Goal: Communication & Community: Connect with others

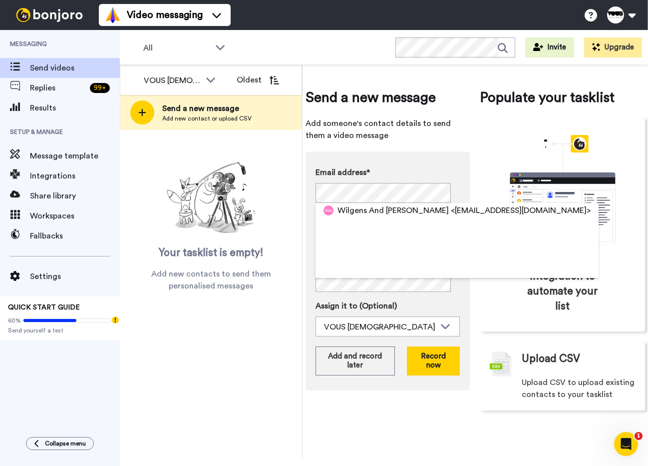
click at [370, 210] on span "Wilgens And [PERSON_NAME]" at bounding box center [393, 210] width 111 height 12
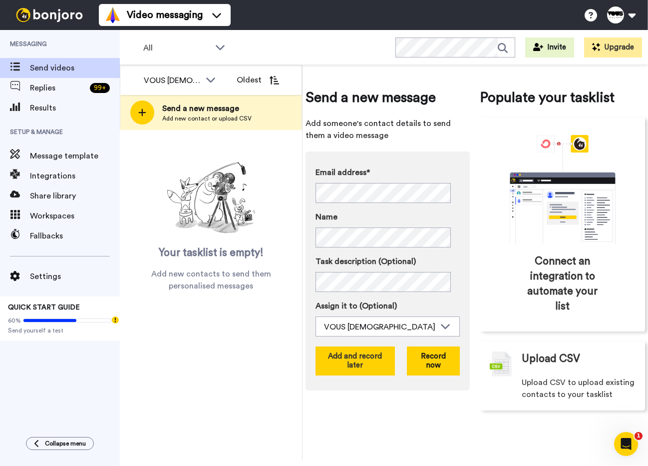
click at [359, 354] on button "Add and record later" at bounding box center [355, 360] width 79 height 29
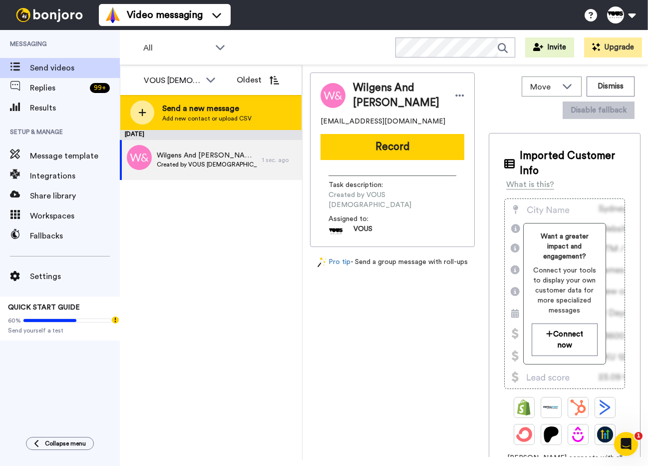
click at [254, 125] on div "Send a new message Add new contact or upload CSV" at bounding box center [210, 112] width 181 height 35
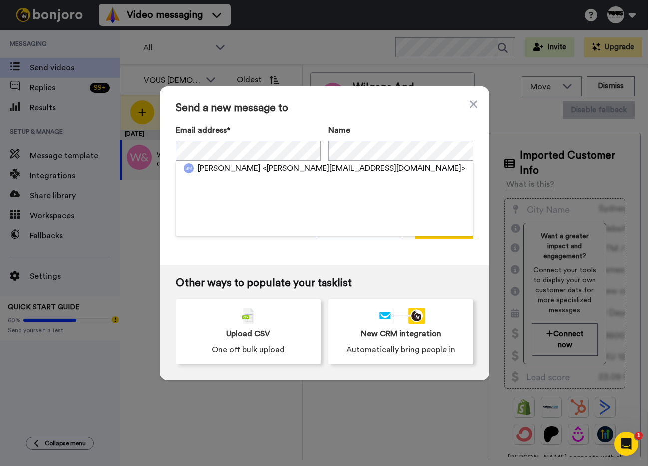
click at [263, 168] on span "<bretmckinney@hotmail.com>" at bounding box center [364, 168] width 203 height 12
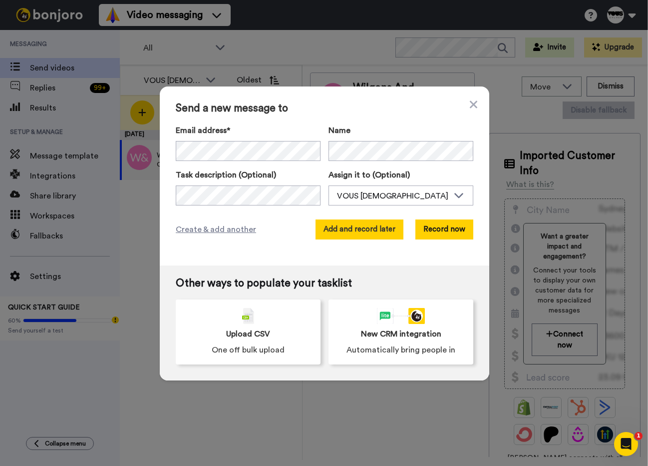
click at [336, 234] on button "Add and record later" at bounding box center [360, 229] width 88 height 20
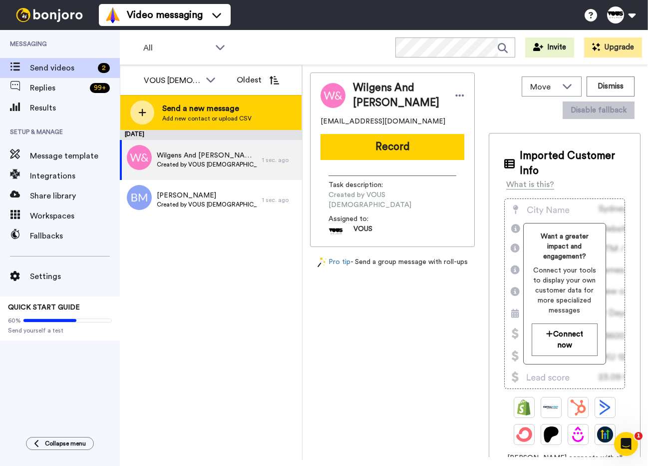
click at [191, 100] on div "Send a new message Add new contact or upload CSV" at bounding box center [210, 112] width 181 height 35
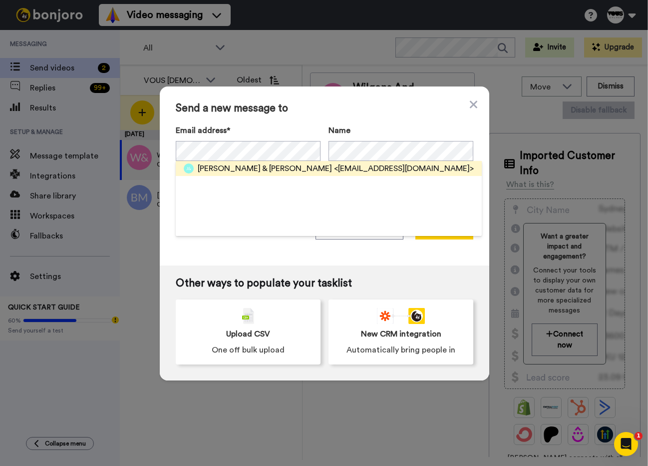
click at [259, 171] on span "John & Donna Tomlinson" at bounding box center [265, 168] width 134 height 12
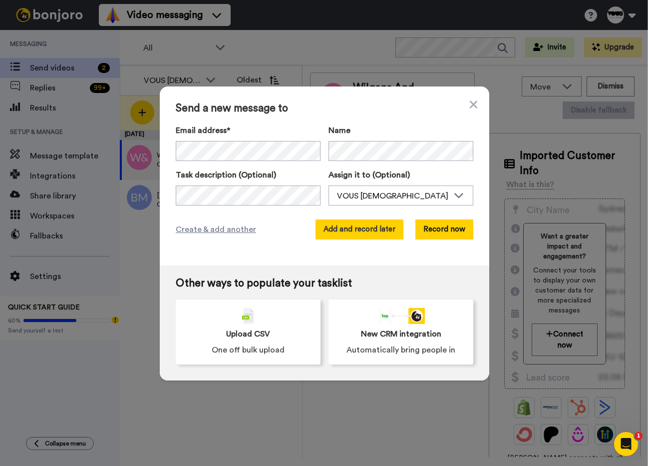
click at [367, 231] on button "Add and record later" at bounding box center [360, 229] width 88 height 20
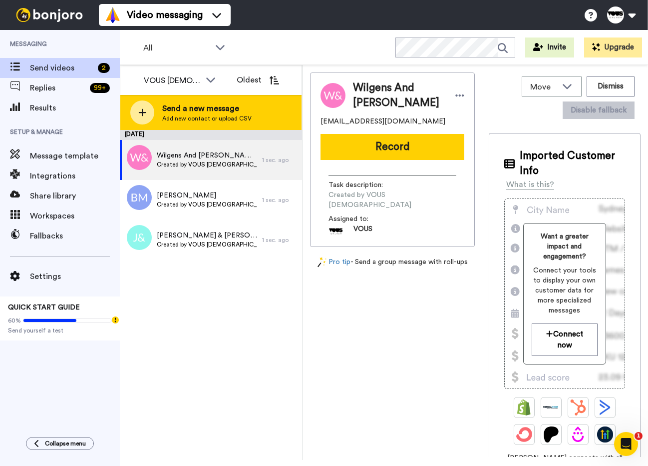
click at [206, 122] on div "Send a new message Add new contact or upload CSV" at bounding box center [210, 112] width 181 height 35
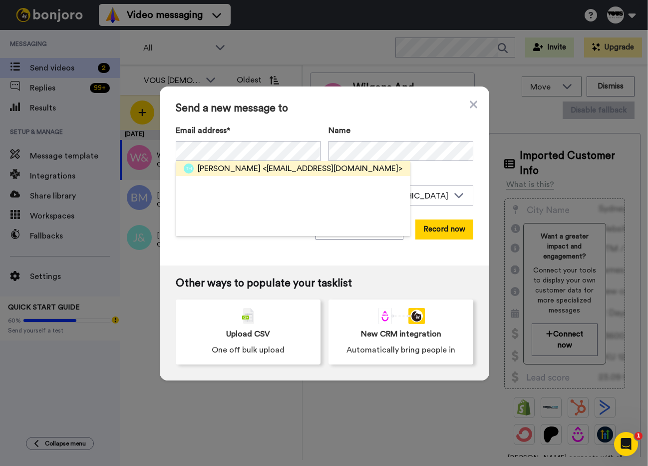
click at [269, 169] on span "<traciehamersley@gmail.com>" at bounding box center [333, 168] width 140 height 12
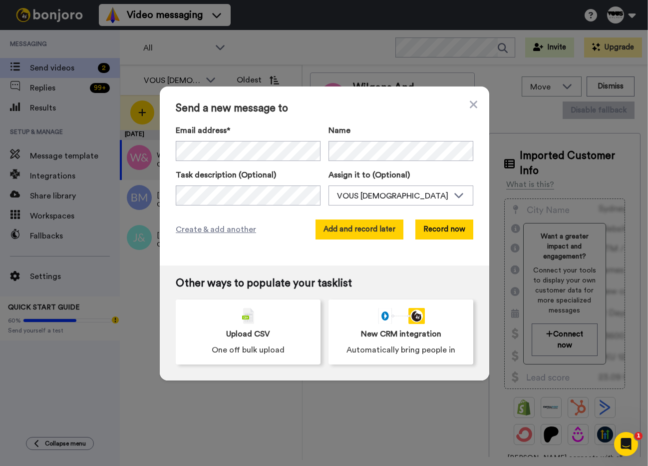
click at [352, 237] on button "Add and record later" at bounding box center [360, 229] width 88 height 20
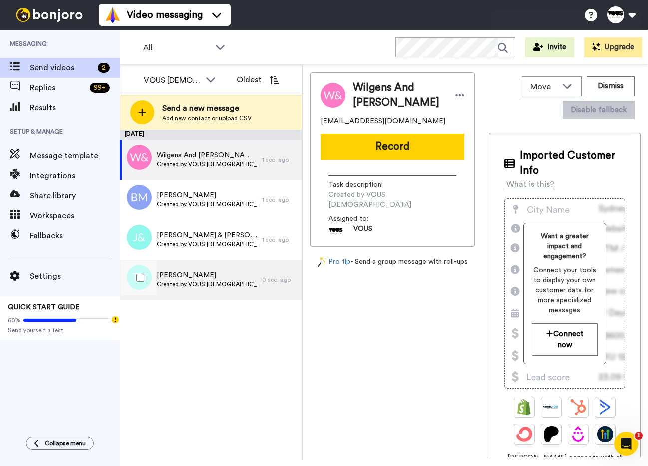
click at [213, 273] on span "Tracie Hamersley" at bounding box center [207, 275] width 100 height 10
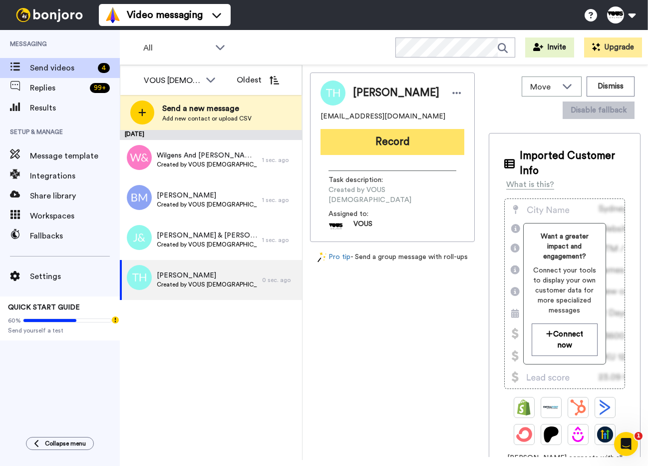
click at [405, 150] on button "Record" at bounding box center [393, 142] width 144 height 26
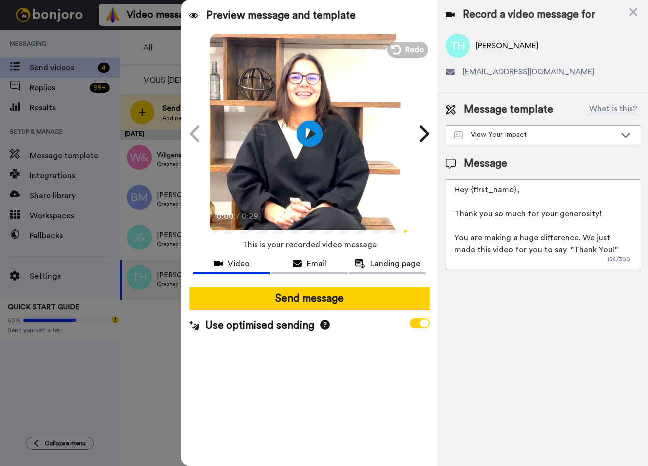
click at [315, 143] on icon at bounding box center [310, 133] width 26 height 26
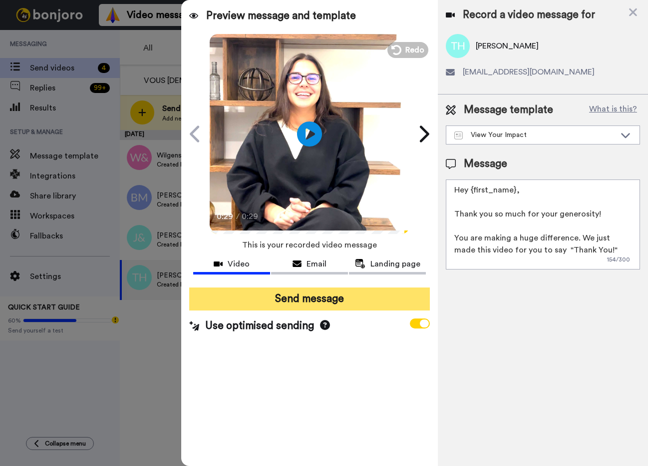
click at [349, 299] on button "Send message" at bounding box center [309, 298] width 241 height 23
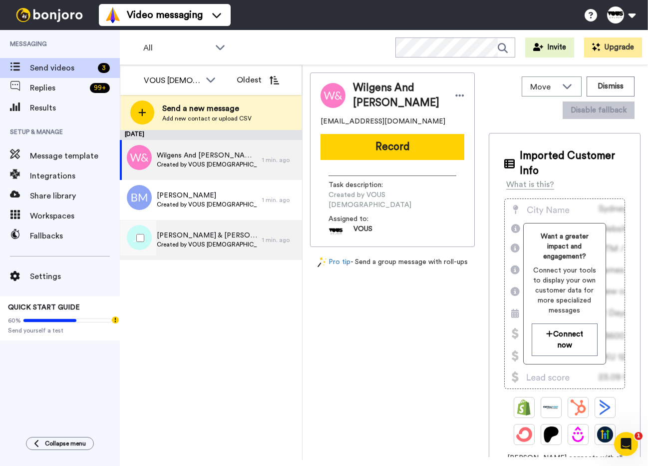
click at [222, 248] on div "John & Donna Tomlinson Created by VOUS Church" at bounding box center [207, 239] width 100 height 19
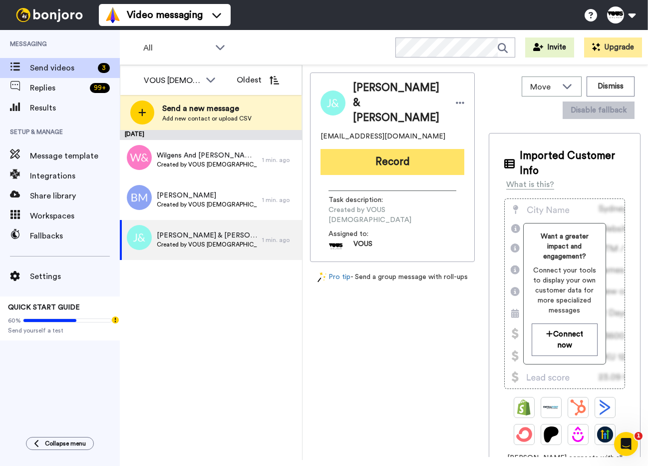
click at [410, 149] on button "Record" at bounding box center [393, 162] width 144 height 26
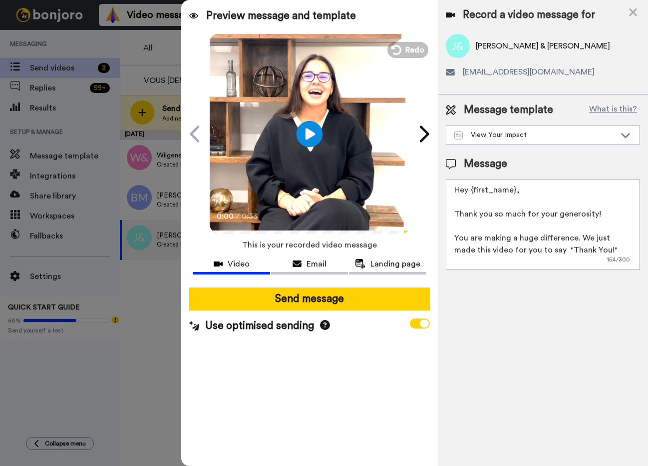
click at [314, 142] on icon at bounding box center [310, 133] width 26 height 26
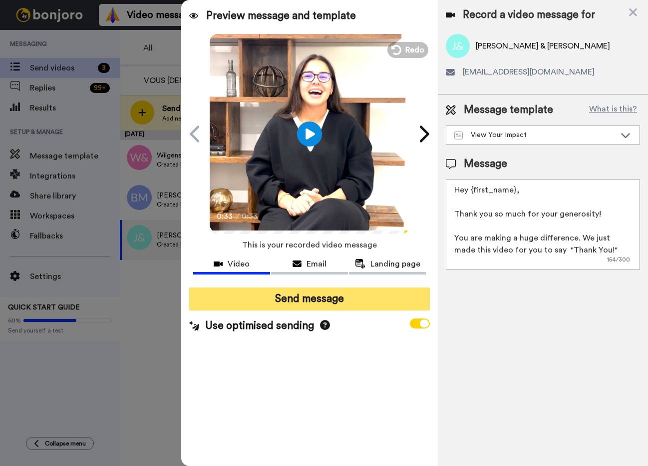
click at [344, 302] on button "Send message" at bounding box center [309, 298] width 241 height 23
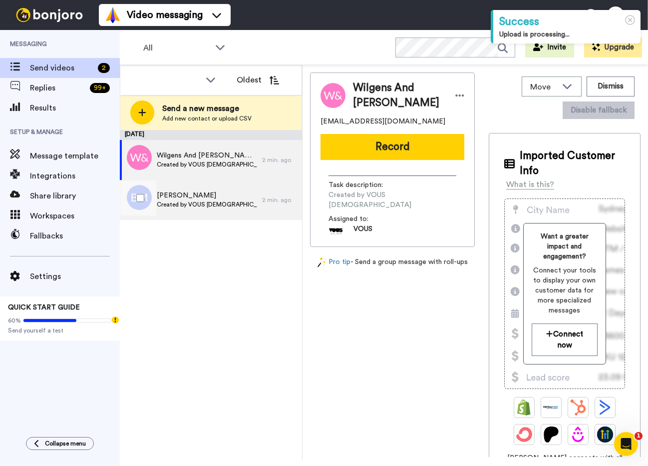
click at [186, 209] on div "Bret McKinney Created by VOUS Church" at bounding box center [191, 200] width 142 height 40
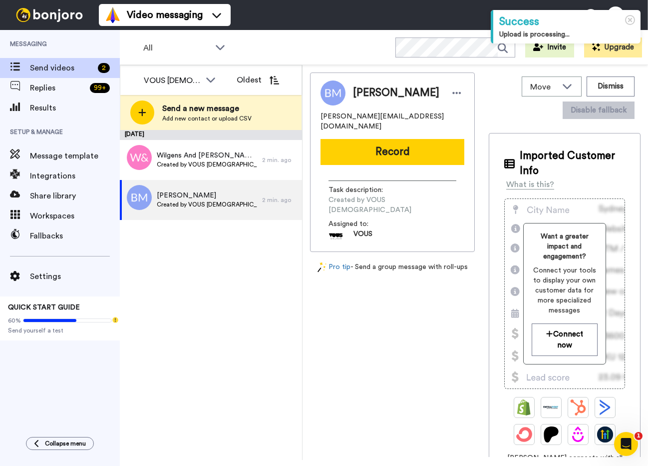
drag, startPoint x: 413, startPoint y: 147, endPoint x: 532, endPoint y: 134, distance: 119.6
click at [413, 147] on button "Record" at bounding box center [393, 152] width 144 height 26
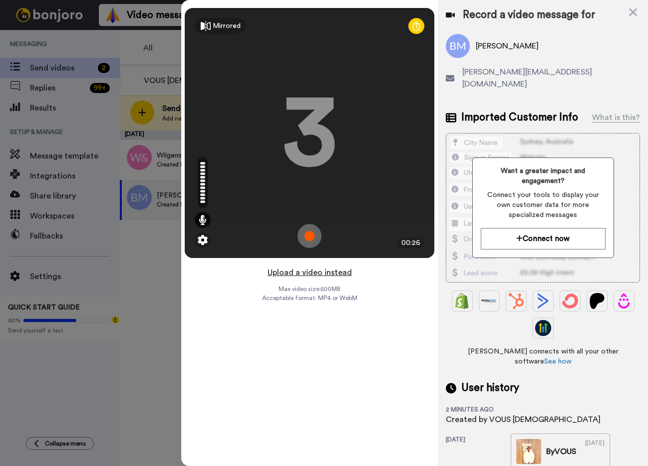
click at [326, 277] on button "Upload a video instead" at bounding box center [310, 272] width 90 height 13
click at [628, 9] on div "Record a video message for" at bounding box center [543, 15] width 194 height 14
click at [630, 11] on icon at bounding box center [633, 12] width 10 height 12
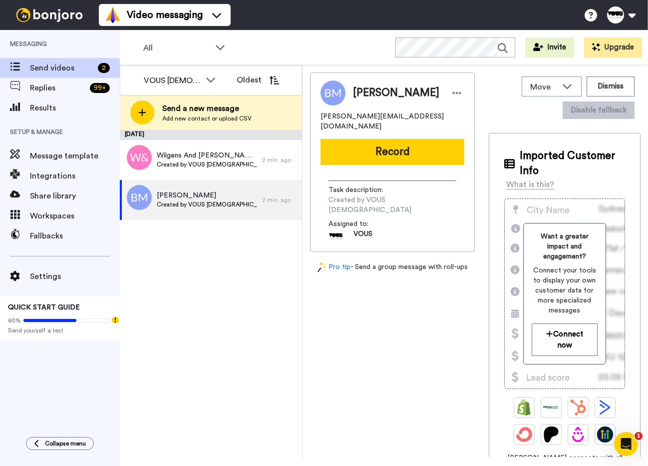
drag, startPoint x: 416, startPoint y: 150, endPoint x: 424, endPoint y: 148, distance: 8.2
click at [416, 150] on button "Record" at bounding box center [393, 152] width 144 height 26
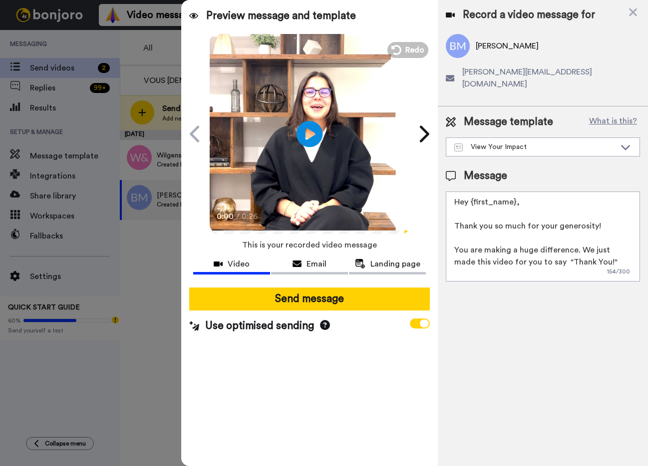
click at [315, 136] on icon at bounding box center [310, 133] width 26 height 26
click at [319, 332] on span "Use optimised sending" at bounding box center [259, 325] width 141 height 15
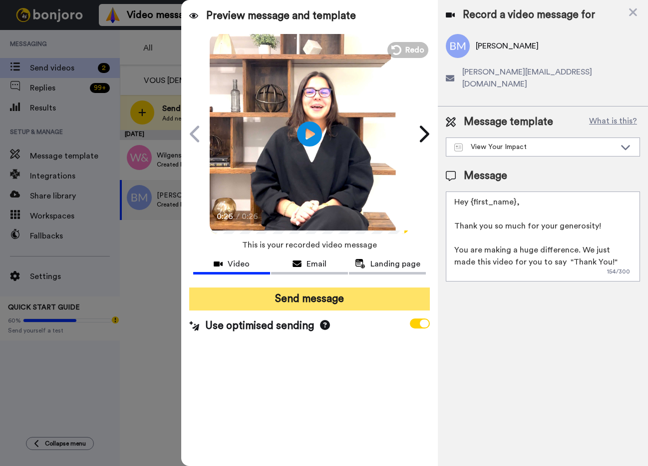
click at [361, 303] on button "Send message" at bounding box center [309, 298] width 241 height 23
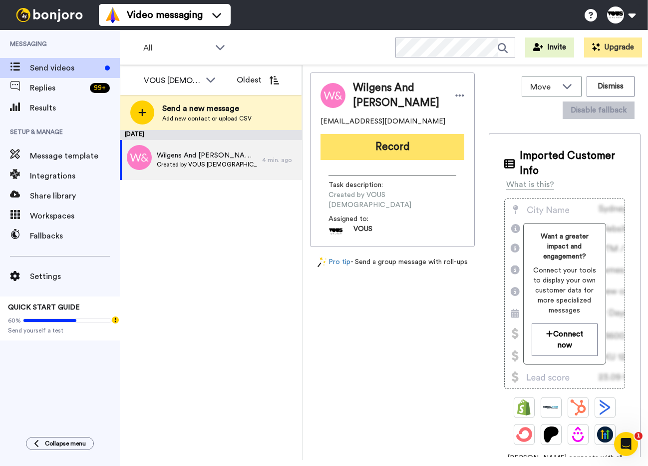
click at [359, 145] on button "Record" at bounding box center [393, 147] width 144 height 26
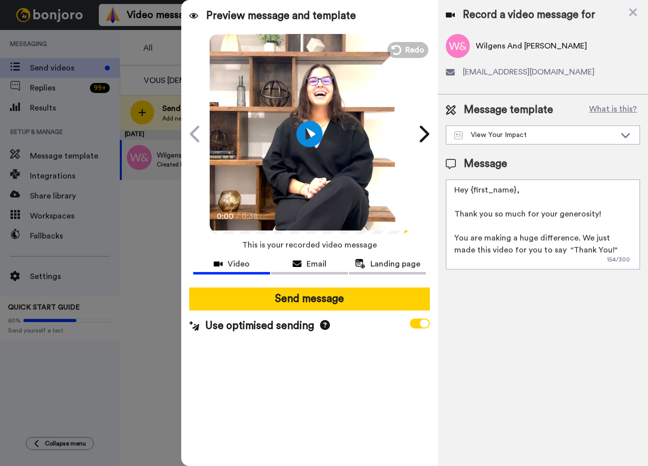
click at [313, 126] on icon at bounding box center [310, 133] width 26 height 26
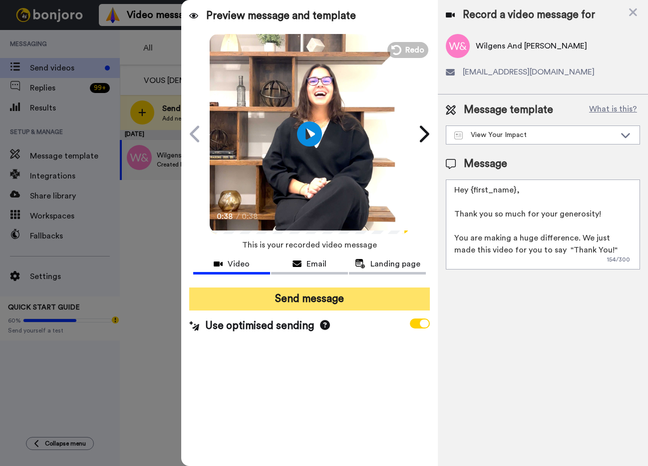
click at [364, 296] on button "Send message" at bounding box center [309, 298] width 241 height 23
